Goal: Task Accomplishment & Management: Use online tool/utility

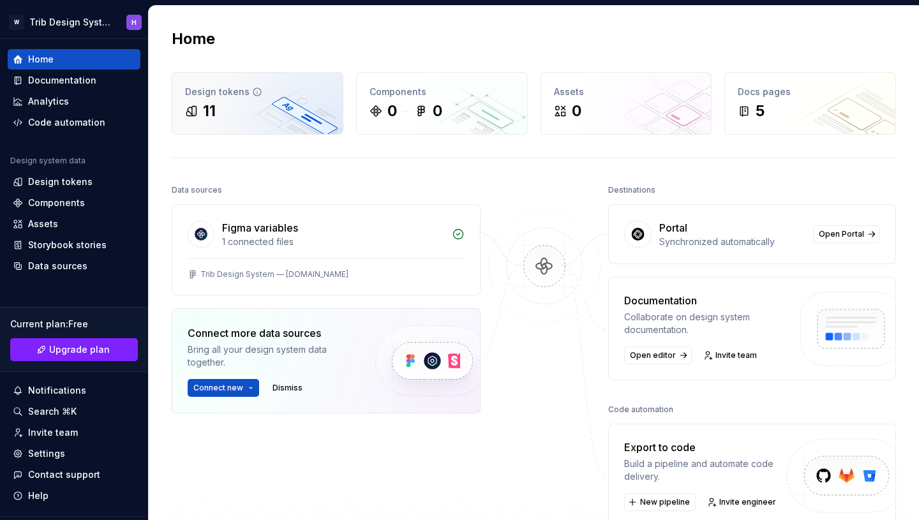
click at [272, 98] on div "Design tokens" at bounding box center [257, 92] width 145 height 13
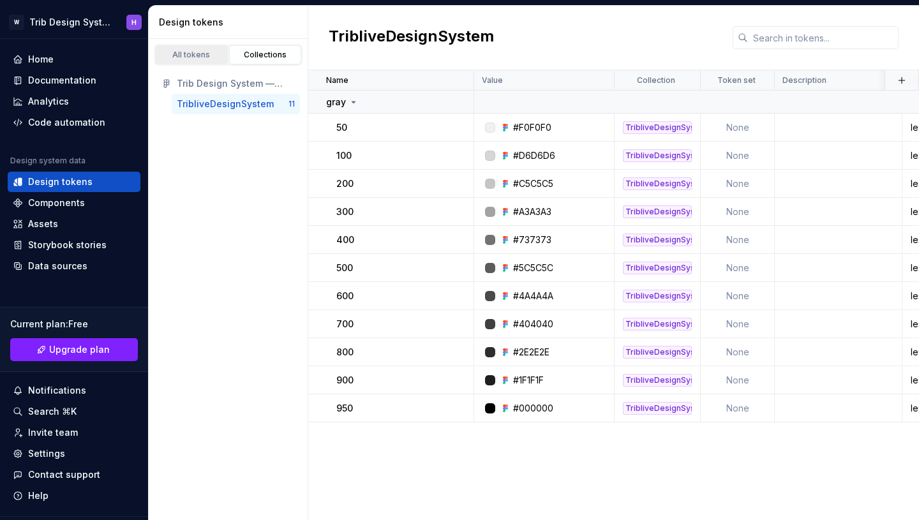
click at [205, 59] on div "All tokens" at bounding box center [192, 55] width 64 height 10
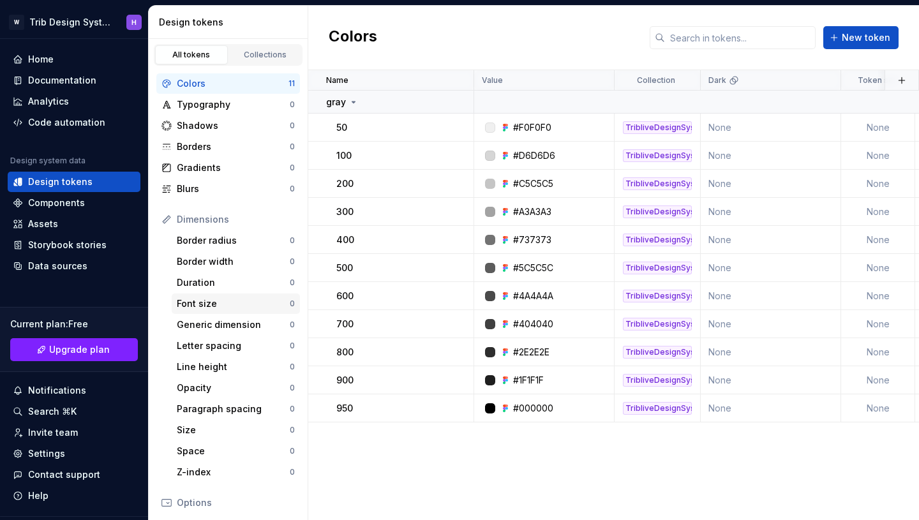
click at [234, 296] on div "Font size 0" at bounding box center [236, 304] width 128 height 20
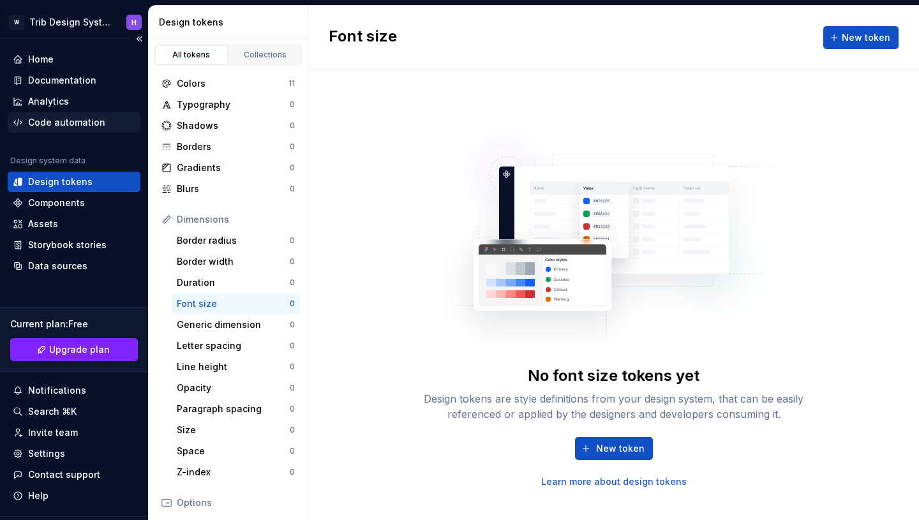
click at [83, 121] on div "Code automation" at bounding box center [66, 122] width 77 height 13
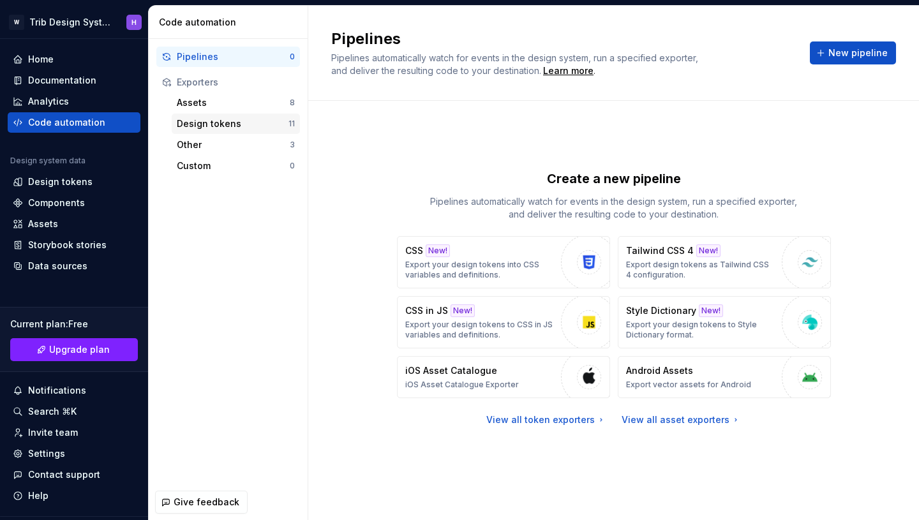
click at [243, 122] on div "Design tokens" at bounding box center [233, 123] width 112 height 13
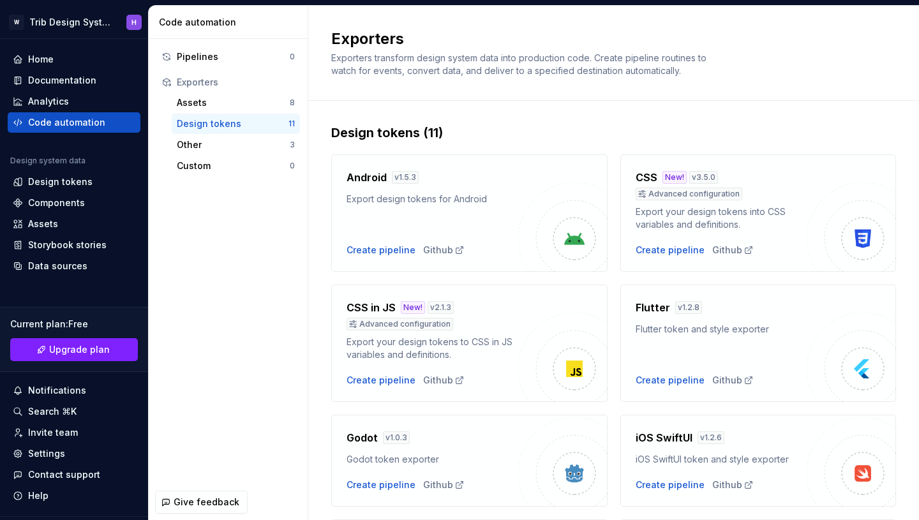
click at [531, 327] on img at bounding box center [562, 357] width 89 height 89
click at [371, 379] on div "Create pipeline" at bounding box center [381, 380] width 69 height 13
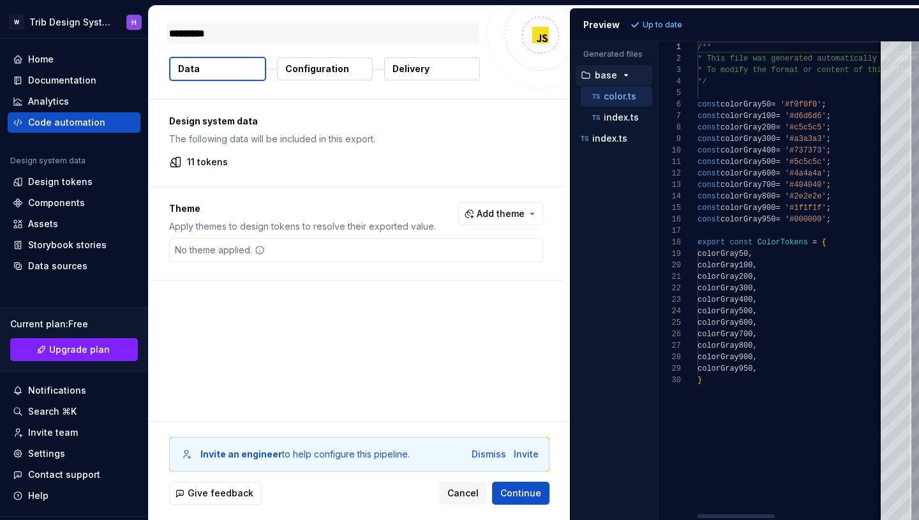
type textarea "*"
click at [45, 55] on div "Home" at bounding box center [41, 59] width 26 height 13
